Goal: Information Seeking & Learning: Learn about a topic

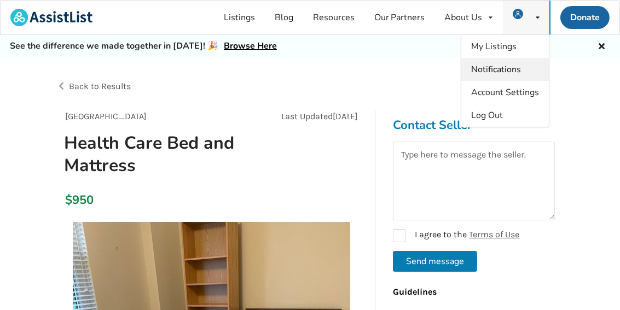
click at [511, 72] on span "Notifications" at bounding box center [496, 69] width 50 height 12
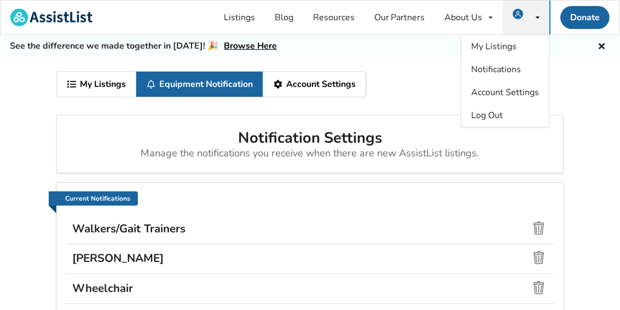
click at [522, 12] on img at bounding box center [518, 14] width 10 height 10
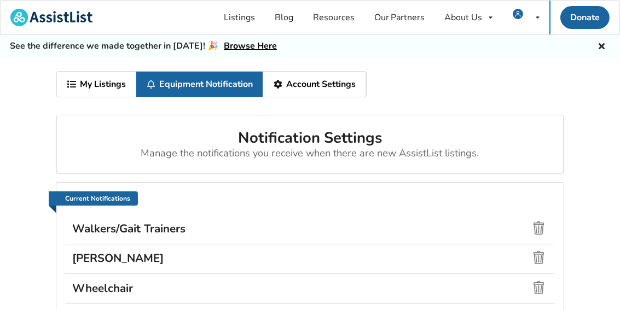
click at [301, 84] on link "Account Settings" at bounding box center [314, 84] width 103 height 25
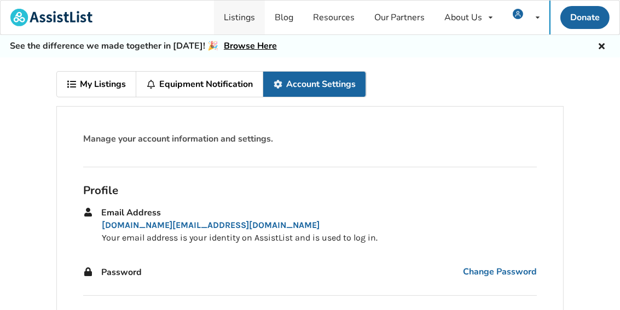
click at [247, 22] on link "Listings" at bounding box center [239, 18] width 51 height 34
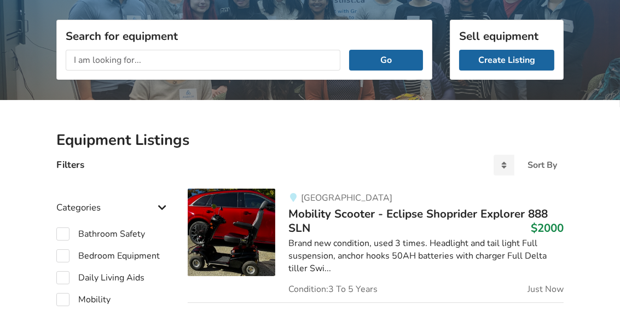
scroll to position [213, 0]
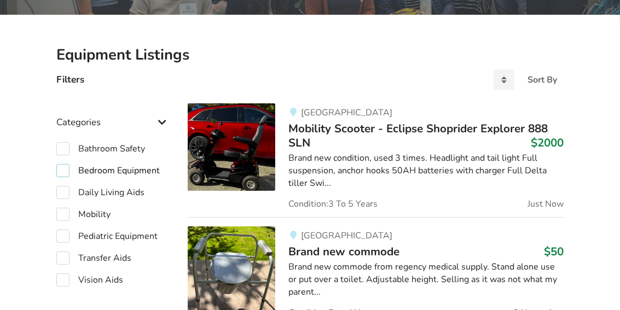
click at [155, 167] on label "Bedroom Equipment" at bounding box center [107, 170] width 103 height 13
checkbox input "true"
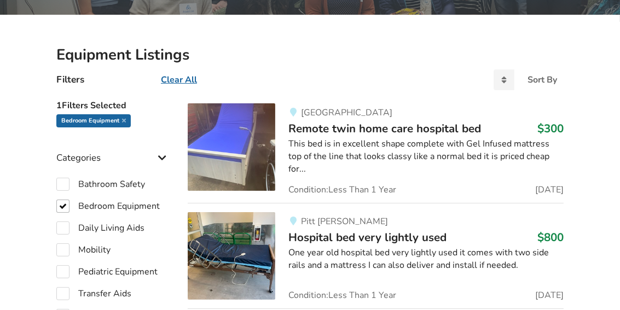
click at [252, 138] on img at bounding box center [232, 147] width 88 height 88
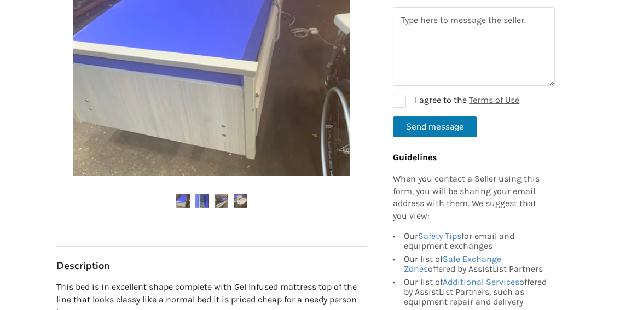
scroll to position [342, 0]
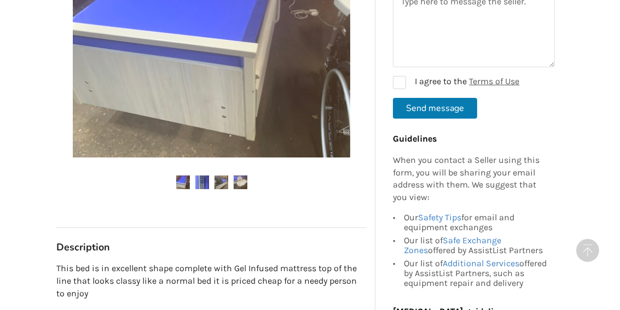
click at [200, 182] on img at bounding box center [202, 183] width 14 height 14
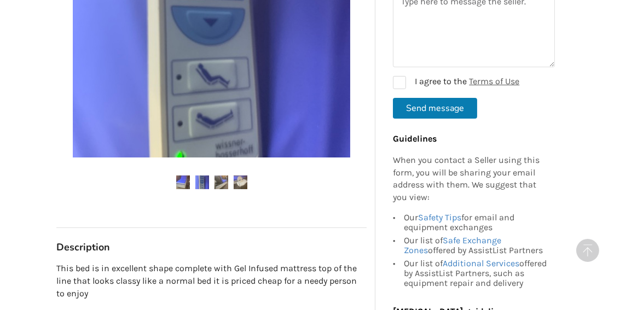
click at [224, 182] on img at bounding box center [221, 183] width 14 height 14
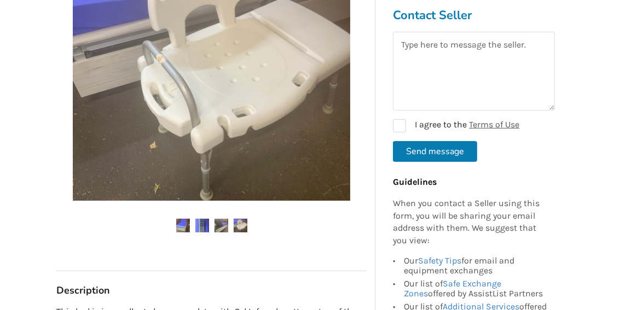
scroll to position [256, 0]
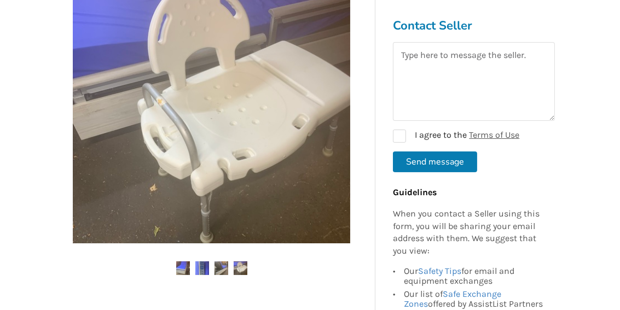
click at [245, 264] on img at bounding box center [241, 268] width 14 height 14
click at [198, 264] on img at bounding box center [202, 268] width 14 height 14
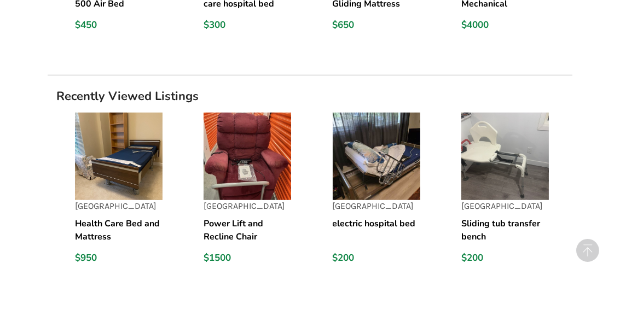
scroll to position [1026, 0]
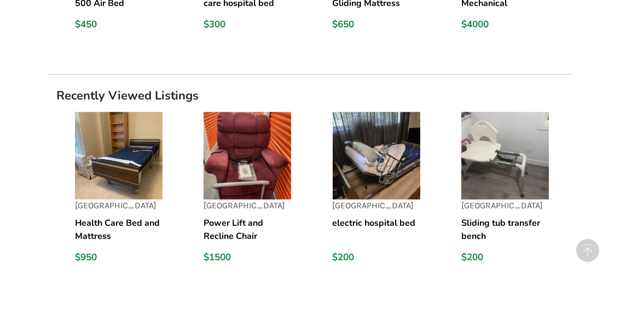
click at [389, 181] on img at bounding box center [377, 156] width 88 height 88
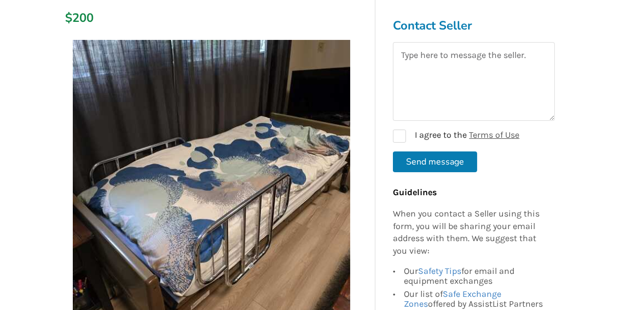
scroll to position [43, 0]
